Goal: Task Accomplishment & Management: Complete application form

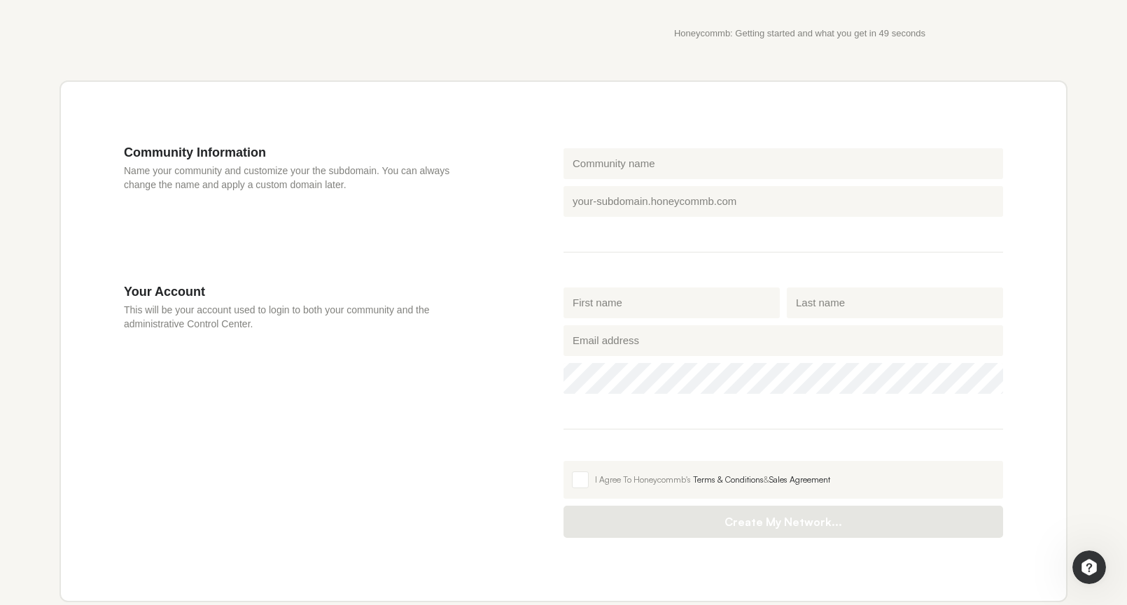
scroll to position [469, 0]
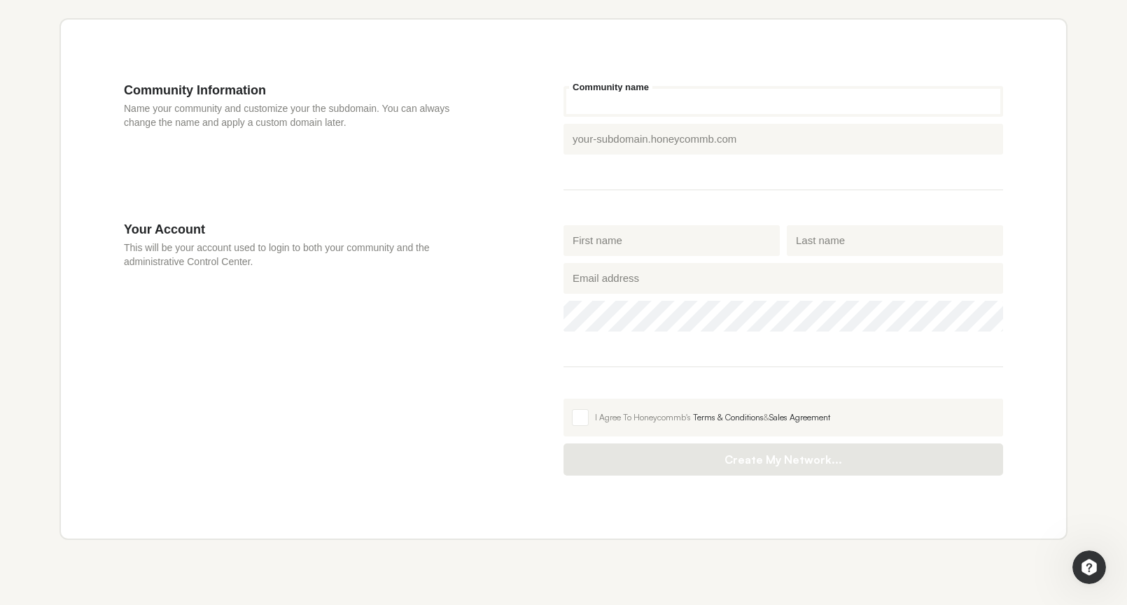
click at [594, 102] on input "Community name" at bounding box center [782, 101] width 439 height 31
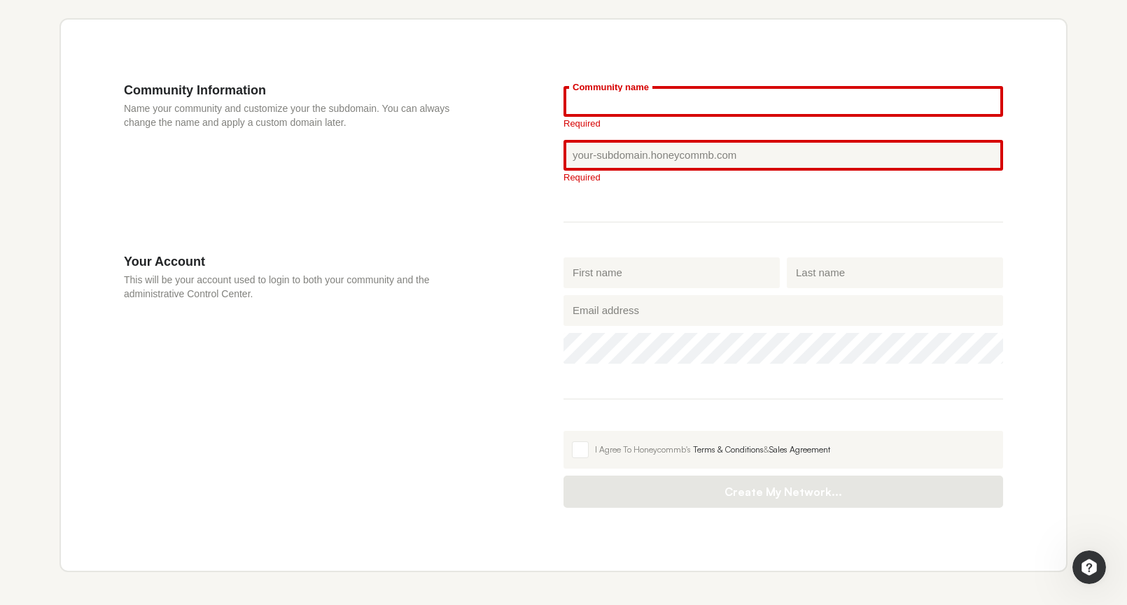
click at [598, 97] on input "Community name" at bounding box center [782, 101] width 439 height 31
paste input "The List"
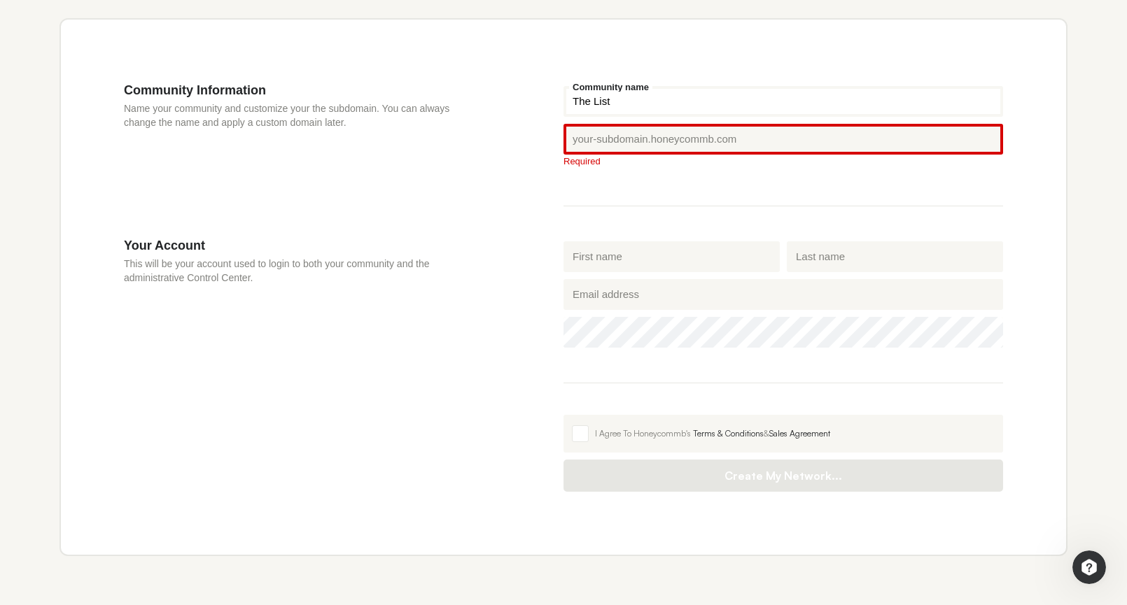
type input "The List"
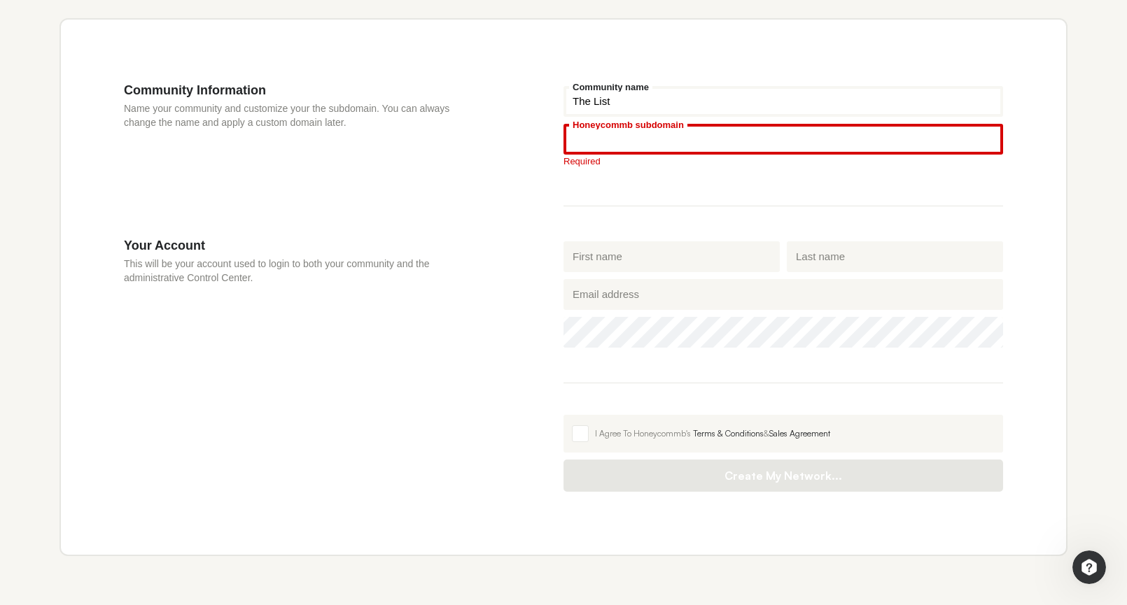
click at [633, 145] on input "Honeycommb subdomain" at bounding box center [782, 139] width 439 height 31
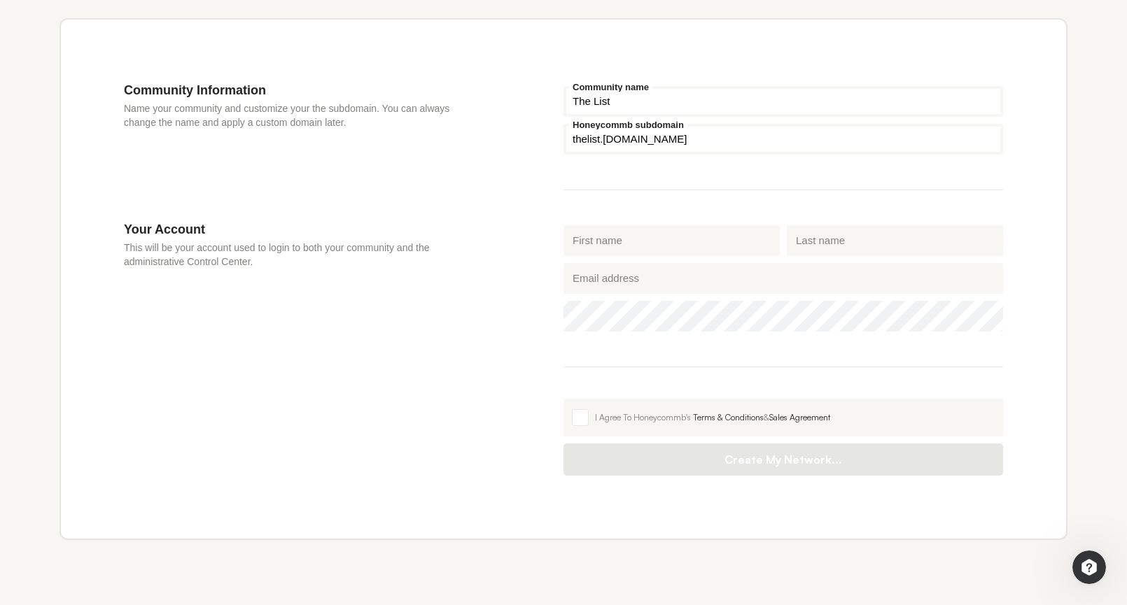
type input "thelist"
click at [581, 241] on input "First name" at bounding box center [671, 240] width 216 height 31
type input "[PERSON_NAME]"
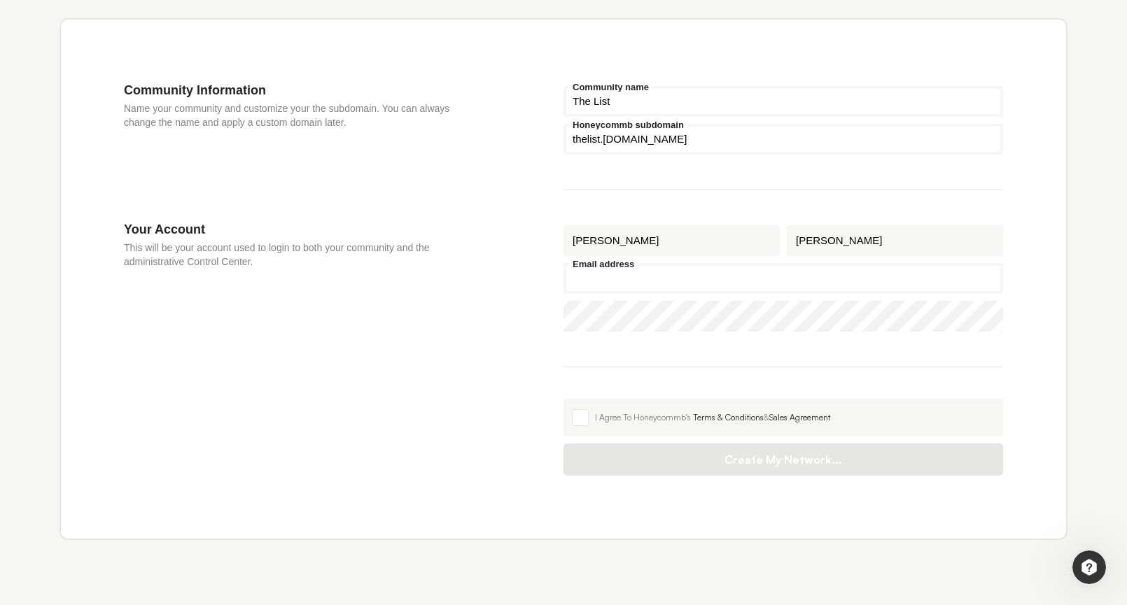
type input "[EMAIL_ADDRESS][DOMAIN_NAME]"
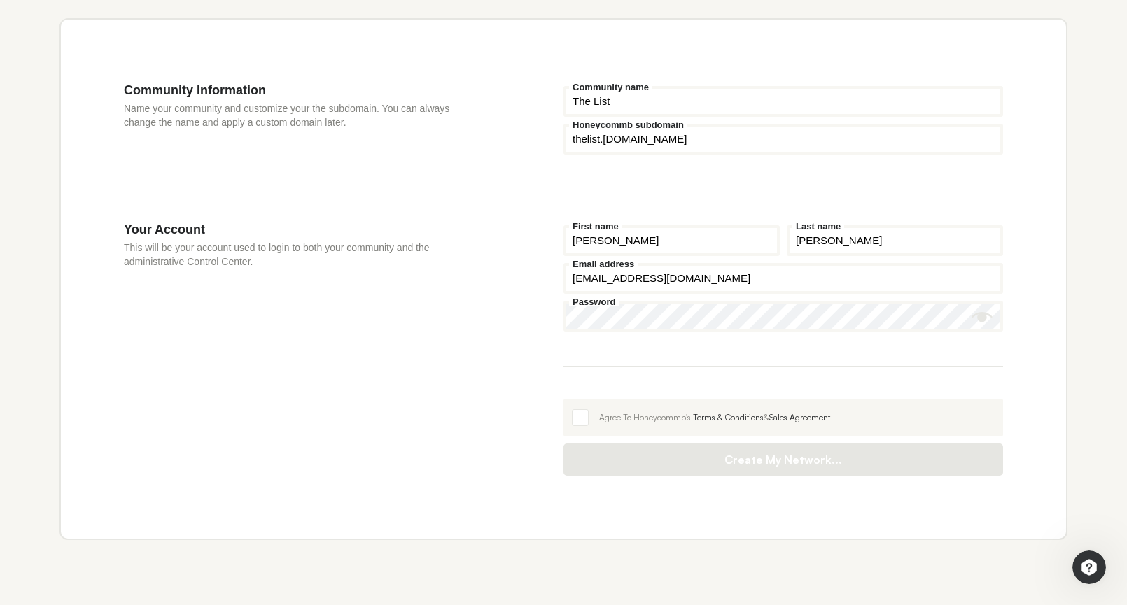
click at [979, 318] on icon "Show password" at bounding box center [981, 317] width 21 height 10
click at [584, 421] on span at bounding box center [580, 417] width 17 height 17
click at [563, 399] on input "I Agree To Honeycommb's Terms & Conditions & Sales Agreement" at bounding box center [563, 399] width 0 height 0
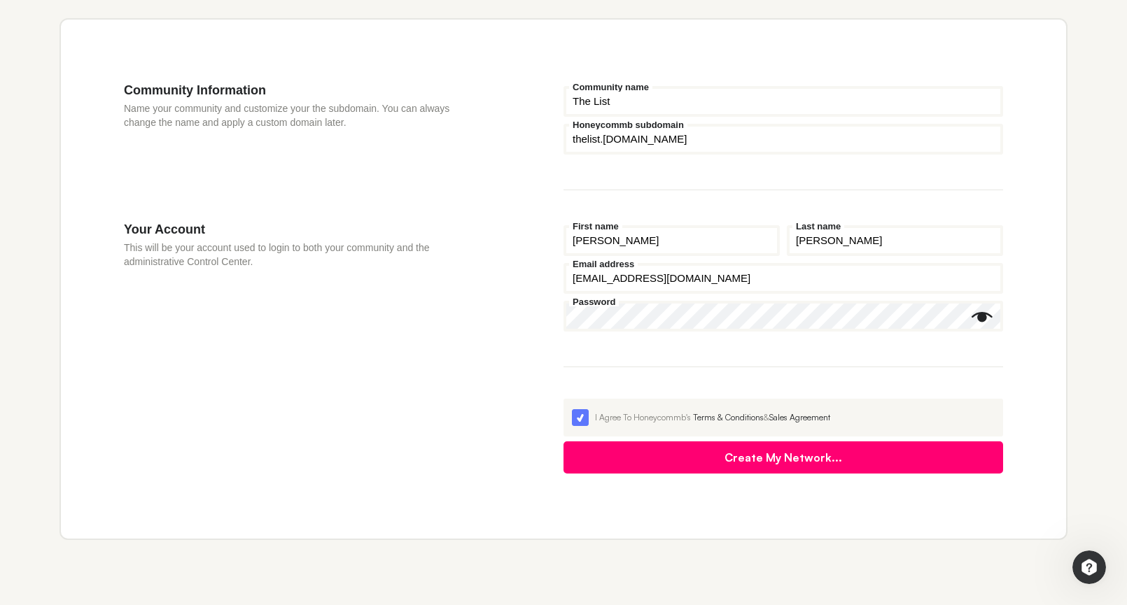
click at [784, 455] on button "Create My Network..." at bounding box center [782, 458] width 439 height 32
